Goal: Task Accomplishment & Management: Manage account settings

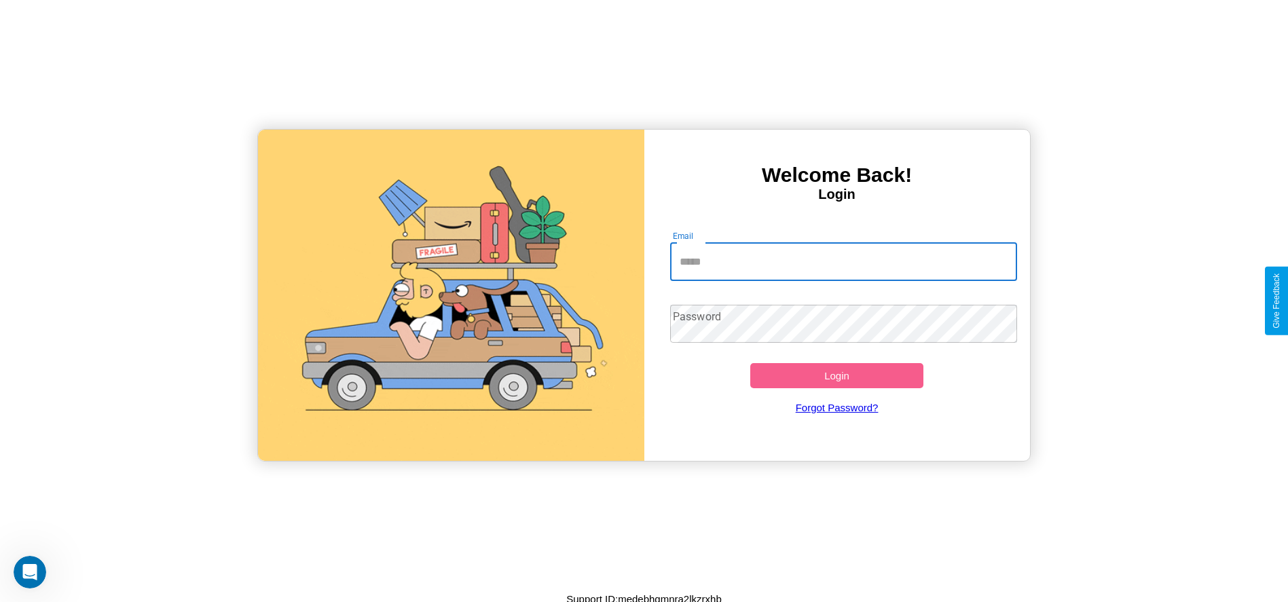
click at [843, 261] on input "Email" at bounding box center [843, 262] width 347 height 38
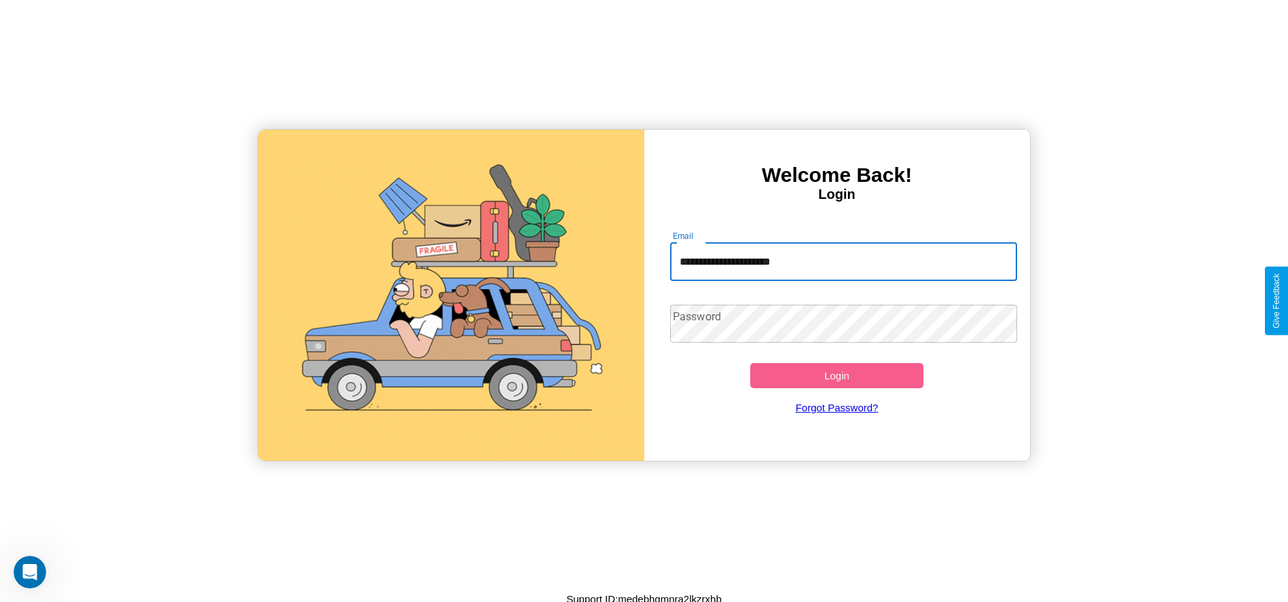
type input "**********"
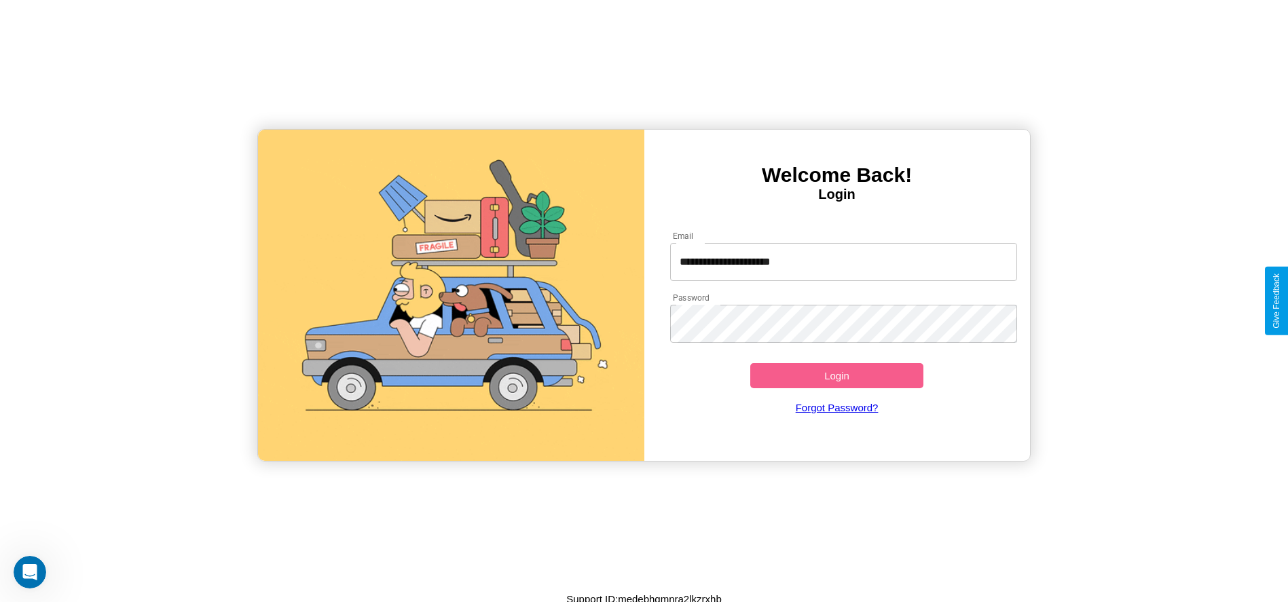
click at [837, 376] on button "Login" at bounding box center [837, 375] width 174 height 25
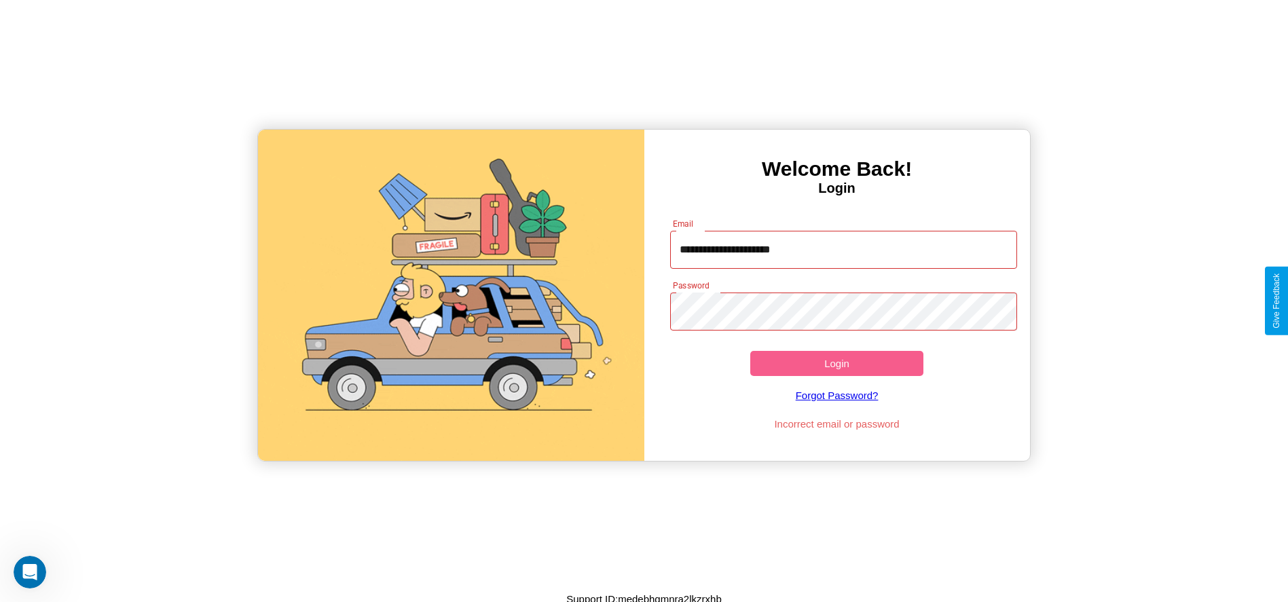
click at [837, 363] on button "Login" at bounding box center [837, 363] width 174 height 25
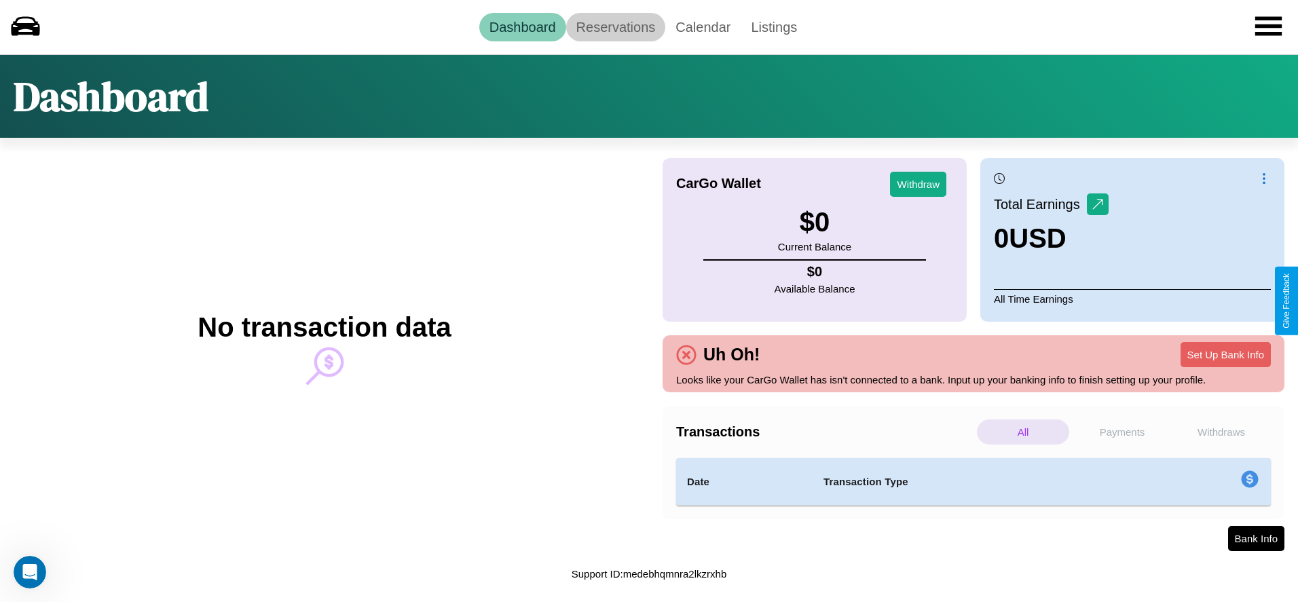
click at [615, 26] on link "Reservations" at bounding box center [616, 27] width 100 height 29
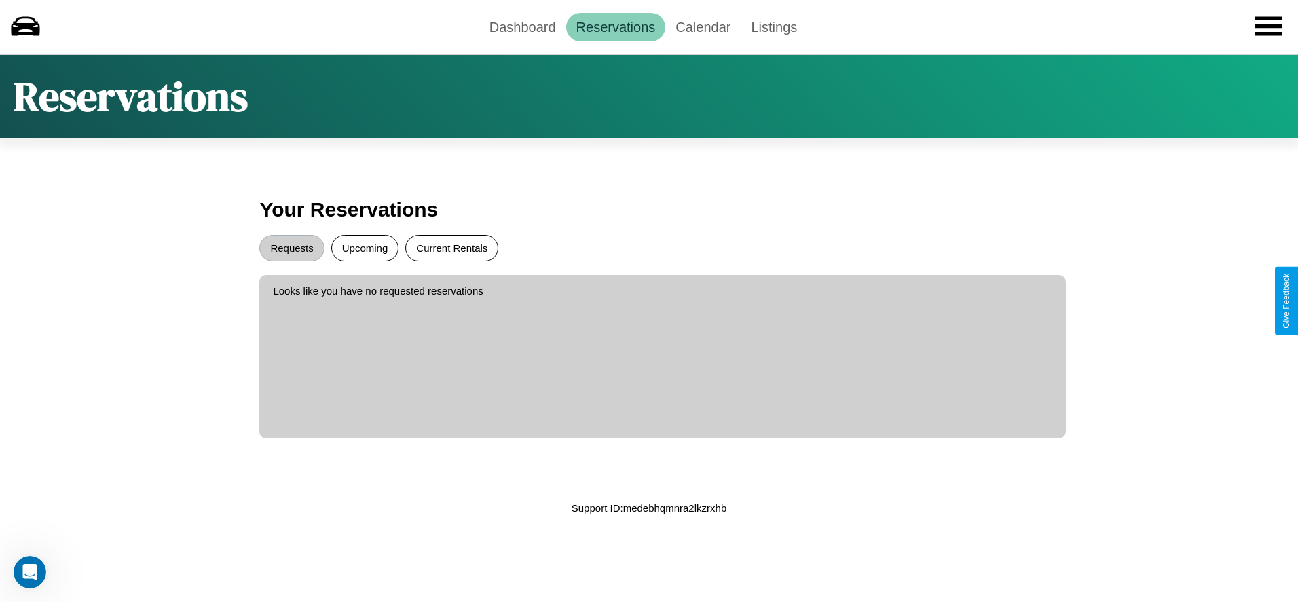
click at [452, 248] on button "Current Rentals" at bounding box center [451, 248] width 93 height 26
click at [365, 248] on button "Upcoming" at bounding box center [365, 248] width 68 height 26
click at [292, 248] on button "Requests" at bounding box center [291, 248] width 65 height 26
